Goal: Task Accomplishment & Management: Use online tool/utility

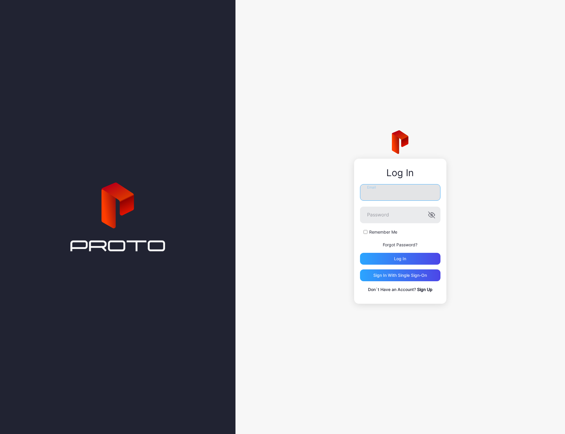
click at [403, 191] on input "Email" at bounding box center [400, 192] width 81 height 17
type input "**********"
click at [360, 253] on button "Log in" at bounding box center [400, 259] width 81 height 12
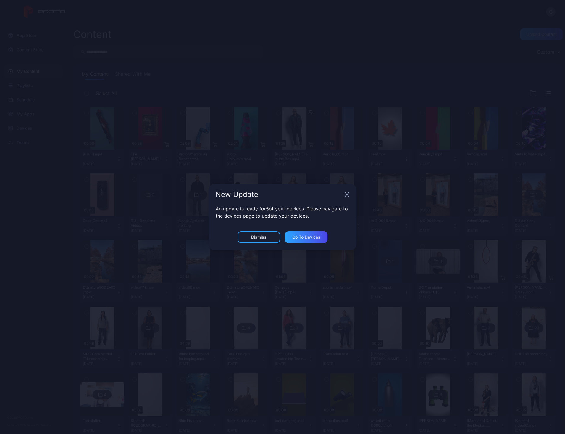
click at [261, 231] on div "An update is ready for 5 of your devices. Please navigate to the devices page t…" at bounding box center [283, 218] width 148 height 26
click at [258, 233] on div "Dismiss" at bounding box center [259, 237] width 43 height 12
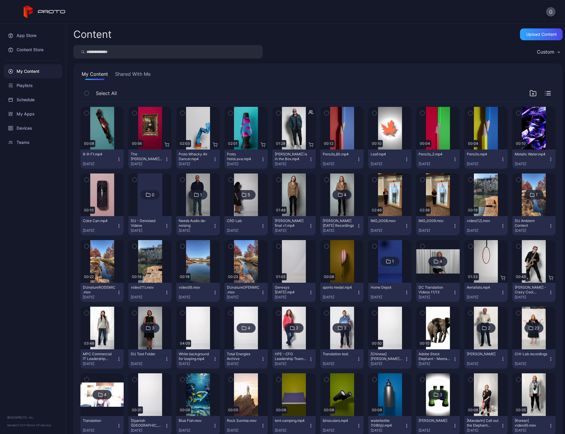
click at [511, 28] on div "Content Upload Content Custom My Content Shared With Me Select All Preview 00:0…" at bounding box center [315, 229] width 499 height 410
click at [520, 30] on div "Upload Content" at bounding box center [541, 34] width 43 height 12
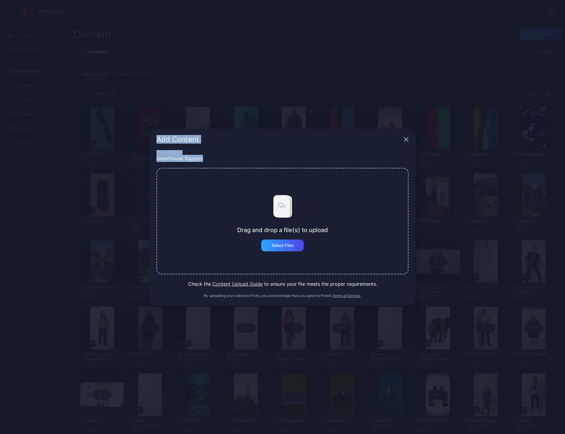
click at [0, 215] on html "G App Store Content Store My Content Playlists Schedule My Apps Devices Teams ©…" at bounding box center [282, 217] width 565 height 434
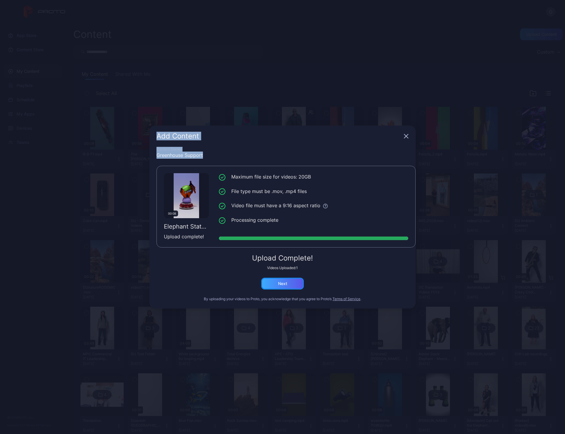
click at [286, 284] on div "Next" at bounding box center [282, 283] width 9 height 5
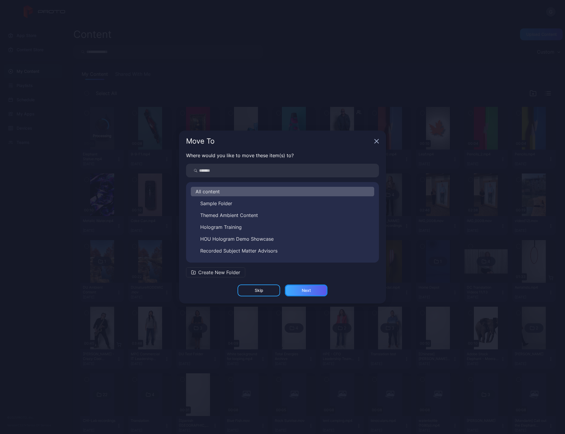
click at [301, 287] on div "Next" at bounding box center [306, 290] width 43 height 12
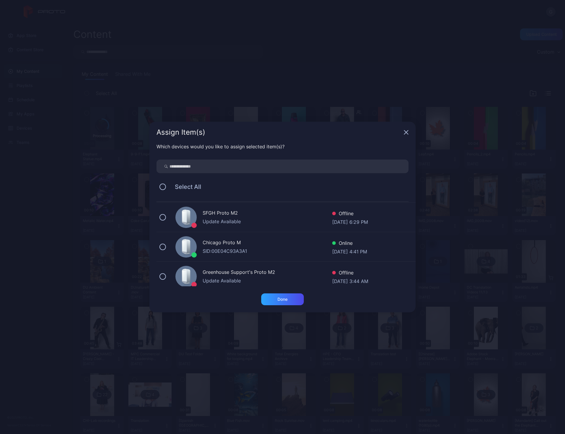
scroll to position [59, 0]
click at [226, 253] on div "SID: 00E04C93A3A1" at bounding box center [268, 250] width 130 height 7
click at [292, 300] on div "Done" at bounding box center [282, 299] width 43 height 12
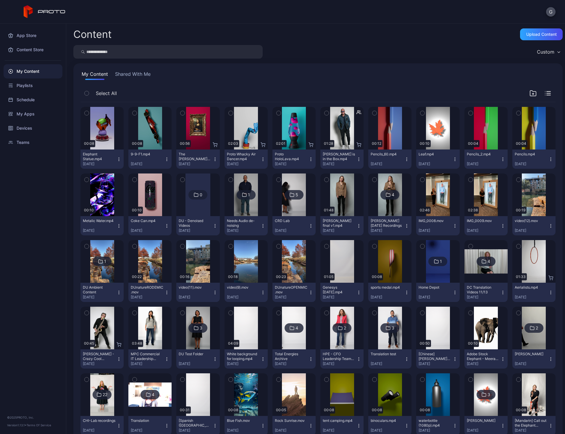
click at [121, 159] on icon "button" at bounding box center [119, 159] width 5 height 5
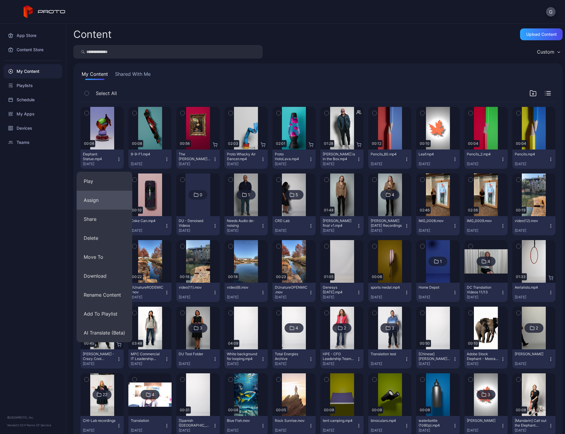
click at [101, 203] on button "Assign" at bounding box center [105, 200] width 56 height 19
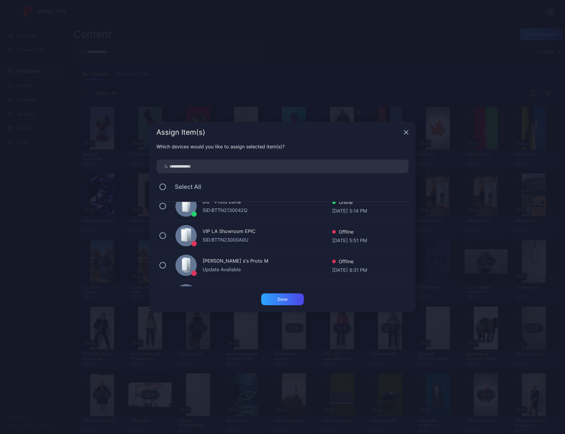
scroll to position [0, 0]
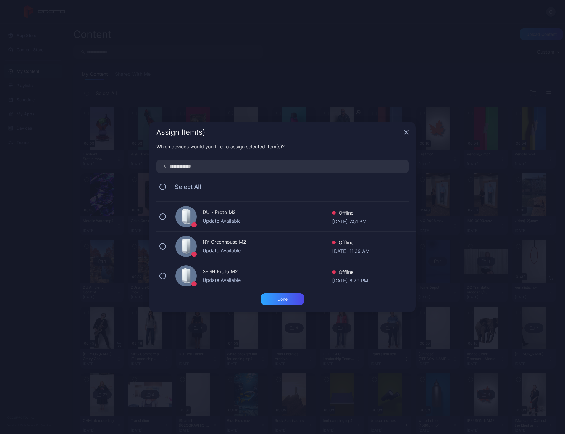
click at [403, 134] on div "Assign Item(s)" at bounding box center [282, 132] width 266 height 21
click at [408, 133] on icon "button" at bounding box center [406, 132] width 5 height 5
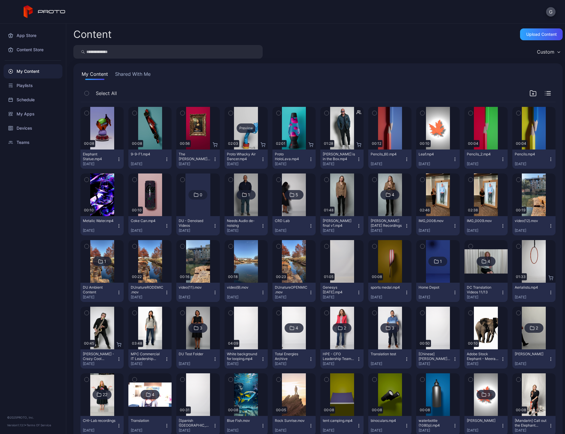
click at [256, 125] on div "Preview" at bounding box center [246, 127] width 19 height 9
